Goal: Navigation & Orientation: Find specific page/section

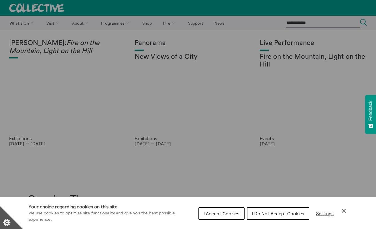
click at [341, 211] on icon "Close Cookie Control" at bounding box center [344, 210] width 7 height 7
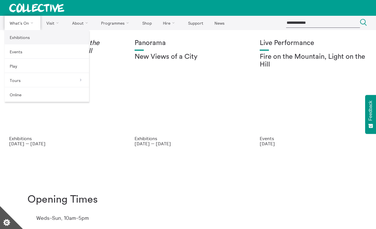
click at [32, 40] on link "Exhibitions" at bounding box center [47, 37] width 85 height 14
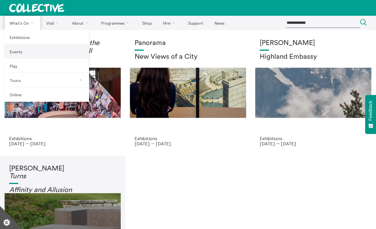
click at [21, 55] on link "Events" at bounding box center [47, 51] width 85 height 14
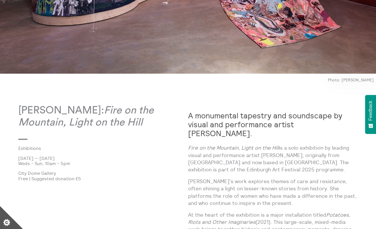
scroll to position [279, 0]
